Goal: Information Seeking & Learning: Learn about a topic

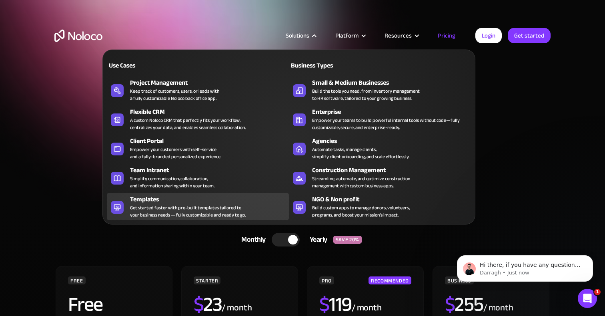
click at [177, 213] on div "Get started faster with pre-built templates tailored to your business needs — f…" at bounding box center [188, 211] width 116 height 14
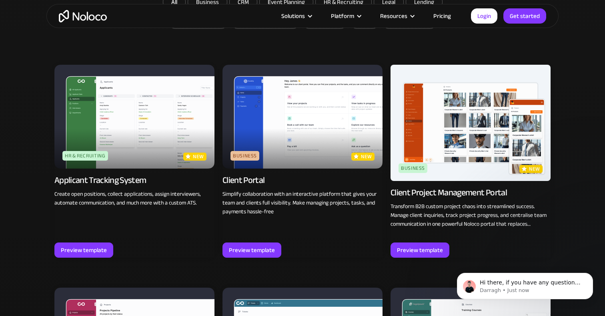
scroll to position [525, 0]
click at [153, 126] on img at bounding box center [134, 117] width 160 height 104
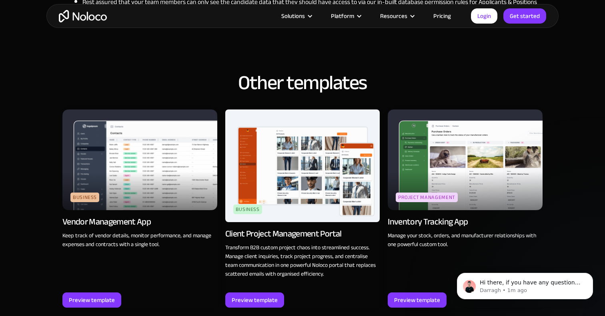
scroll to position [805, 0]
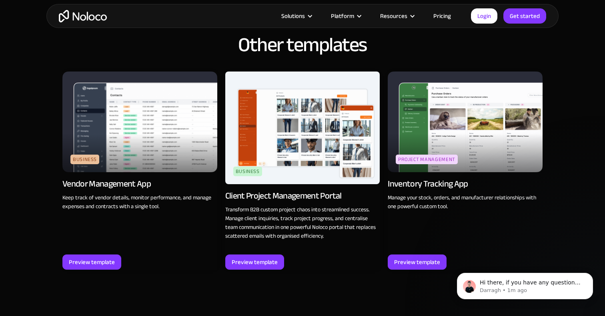
click at [477, 129] on img at bounding box center [465, 122] width 155 height 100
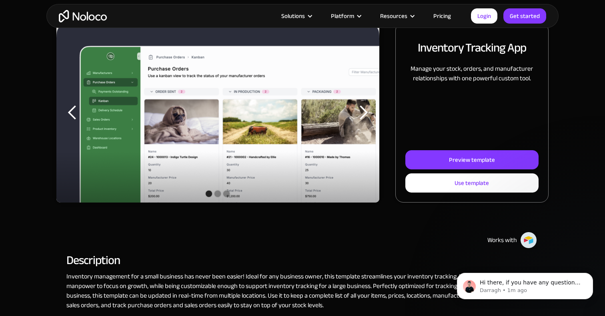
scroll to position [115, 0]
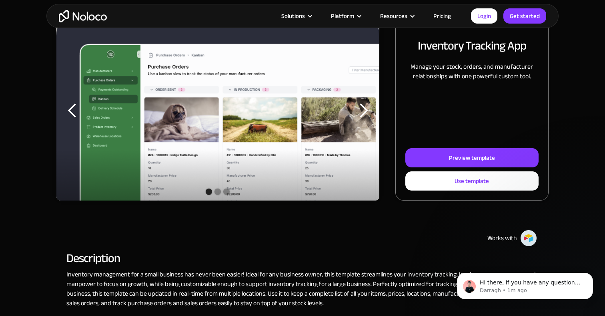
click at [214, 192] on div "Show slide 2 of 3" at bounding box center [217, 192] width 6 height 6
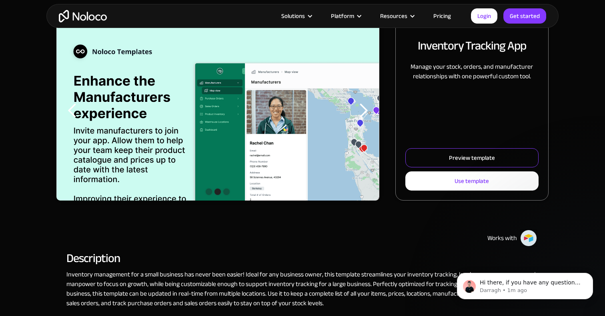
click at [462, 157] on div "Preview template" at bounding box center [472, 158] width 46 height 10
